Goal: Transaction & Acquisition: Purchase product/service

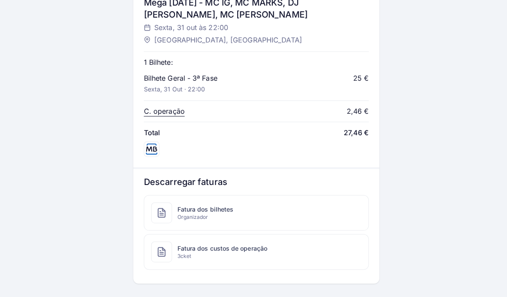
scroll to position [367, 0]
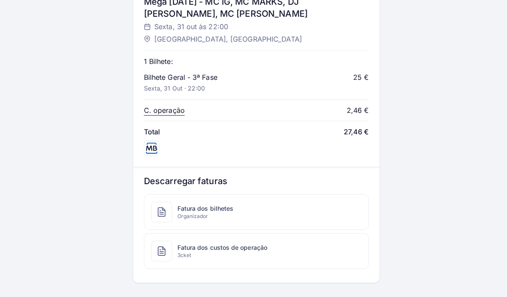
click at [308, 251] on div "Fatura dos custos de operação 3cket" at bounding box center [254, 249] width 222 height 34
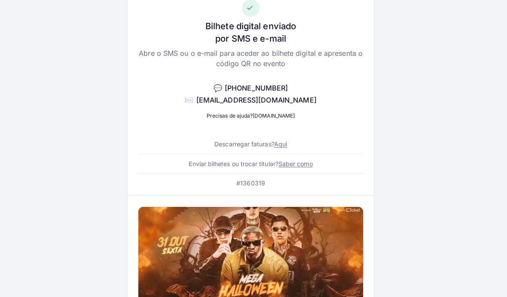
scroll to position [0, 0]
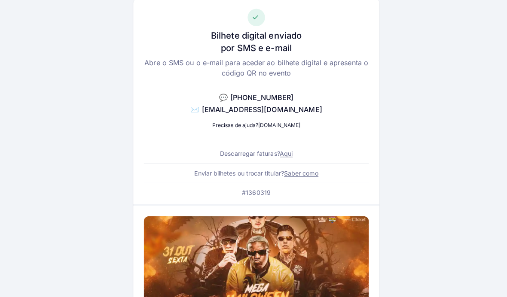
scroll to position [47, 0]
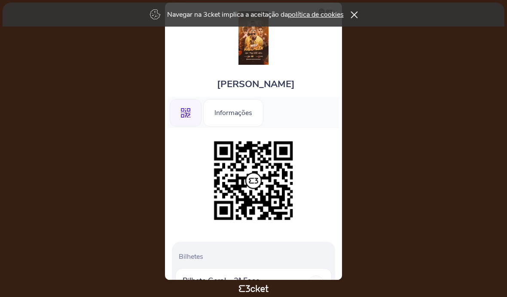
click at [352, 14] on icon at bounding box center [353, 14] width 7 height 7
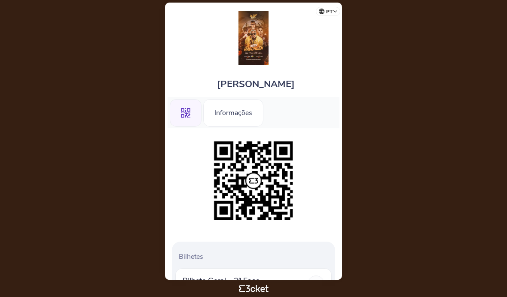
click at [394, 216] on body "pt Português (Portugal) English Español Catalan Français Letícia Silva .st0{fil…" at bounding box center [253, 148] width 500 height 290
